Goal: Task Accomplishment & Management: Use online tool/utility

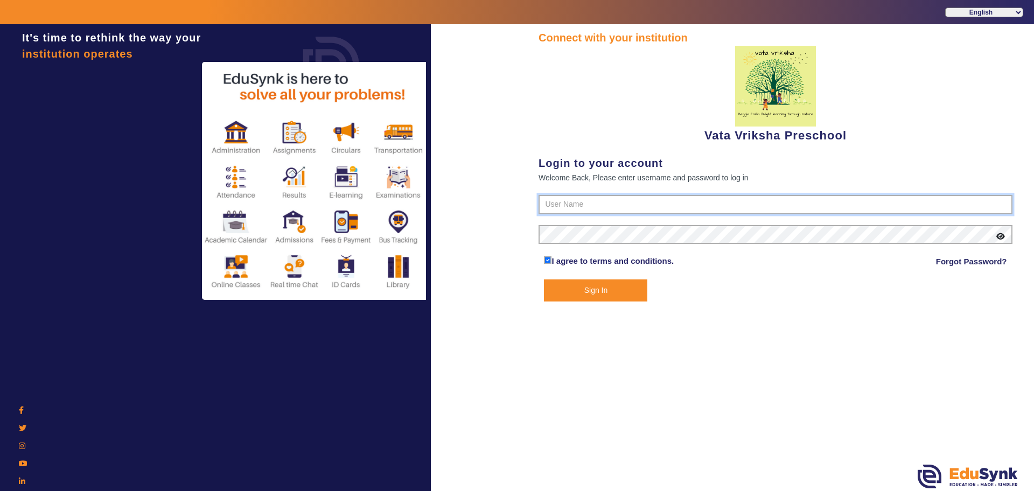
type input "9074270829"
click at [598, 289] on button "Sign In" at bounding box center [595, 291] width 103 height 22
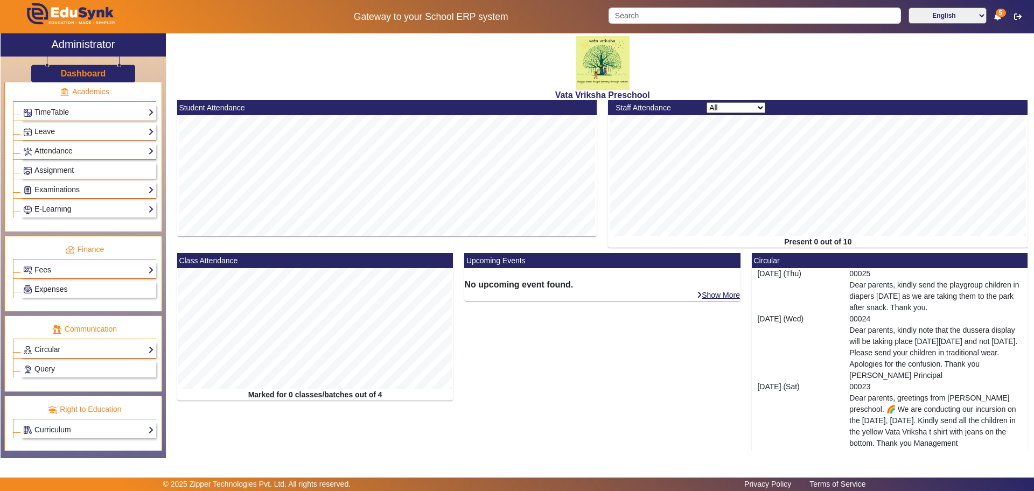
scroll to position [416, 0]
click at [103, 287] on link "Expenses" at bounding box center [88, 288] width 131 height 12
